Goal: Task Accomplishment & Management: Manage account settings

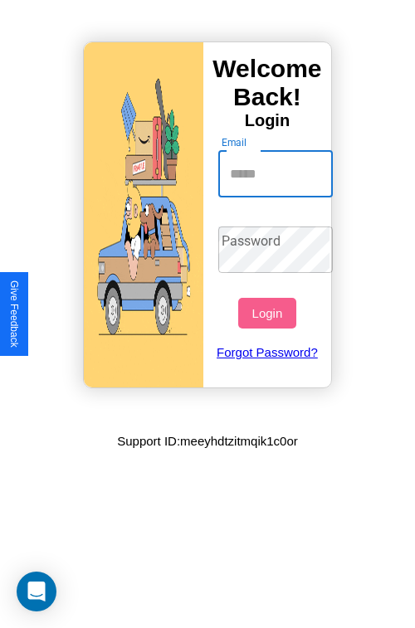
click at [277, 173] on input "Email" at bounding box center [275, 174] width 115 height 46
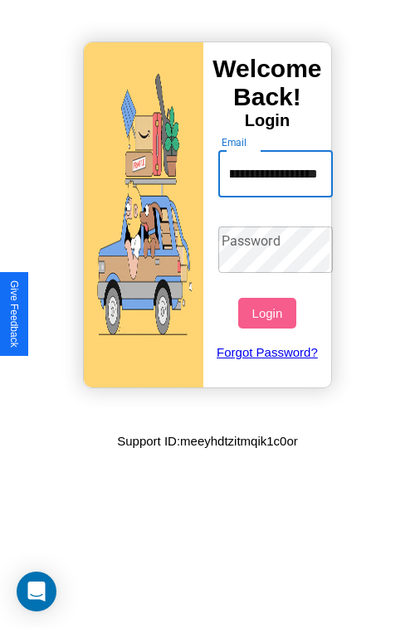
scroll to position [0, 78]
type input "**********"
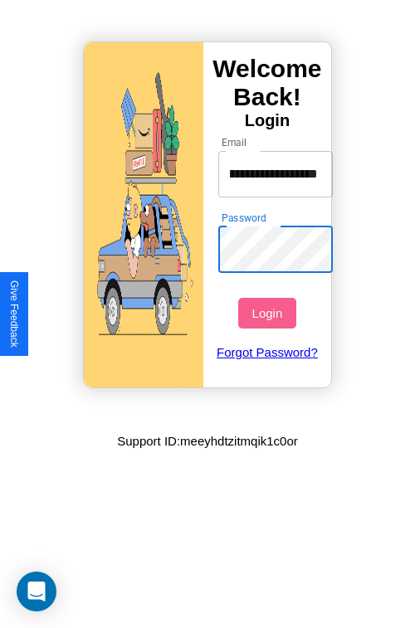
scroll to position [0, 0]
click at [269, 313] on button "Login" at bounding box center [266, 313] width 57 height 31
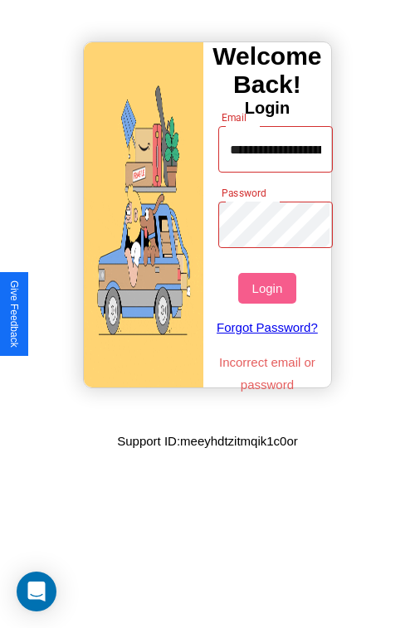
click at [269, 288] on button "Login" at bounding box center [266, 288] width 57 height 31
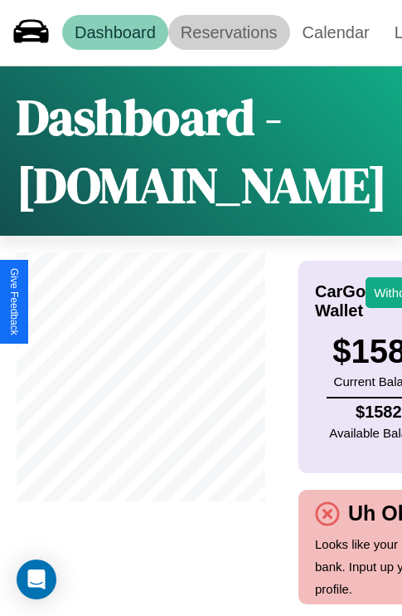
click at [229, 32] on link "Reservations" at bounding box center [229, 32] width 122 height 35
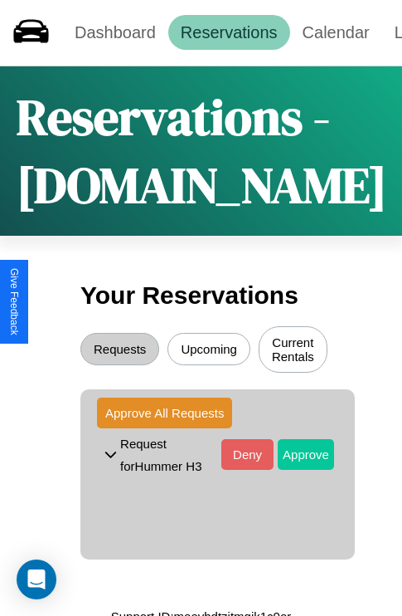
click at [294, 456] on button "Approve" at bounding box center [306, 454] width 56 height 31
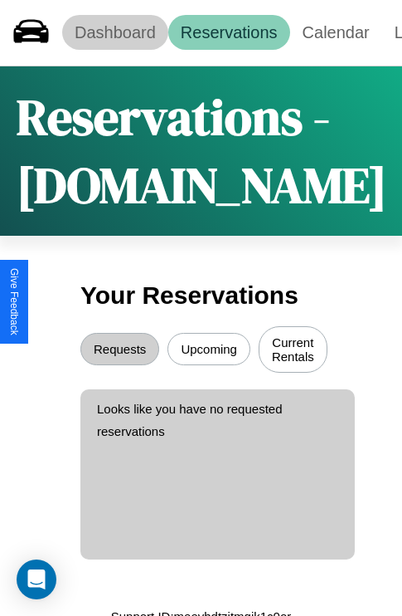
click at [114, 32] on link "Dashboard" at bounding box center [115, 32] width 106 height 35
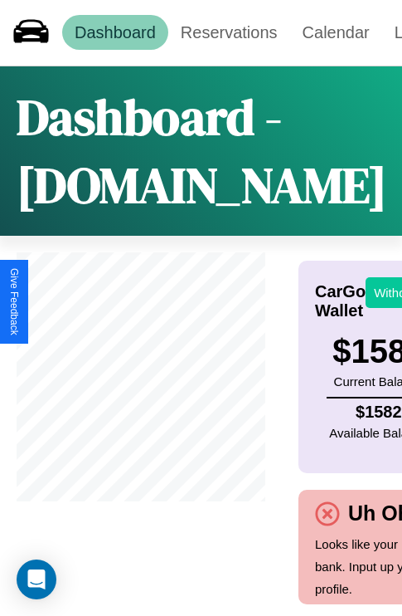
click at [390, 292] on button "Withdraw" at bounding box center [400, 292] width 69 height 31
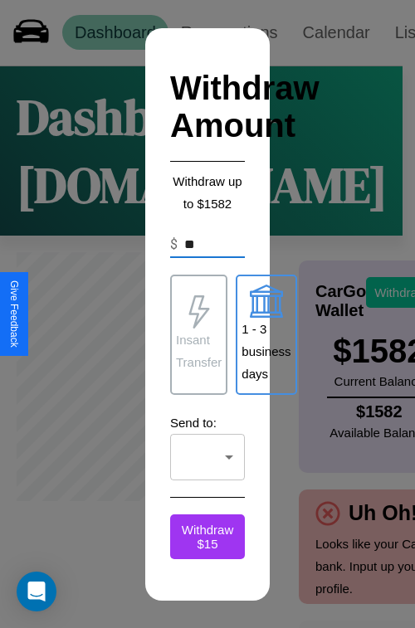
type input "*"
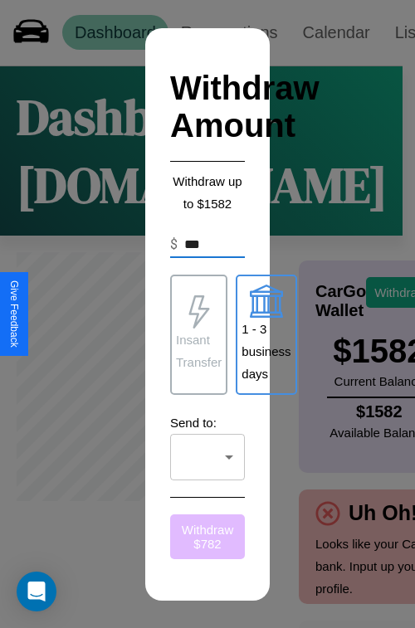
type input "***"
click at [207, 536] on button "Withdraw $ 782" at bounding box center [207, 536] width 75 height 45
